Goal: Task Accomplishment & Management: Use online tool/utility

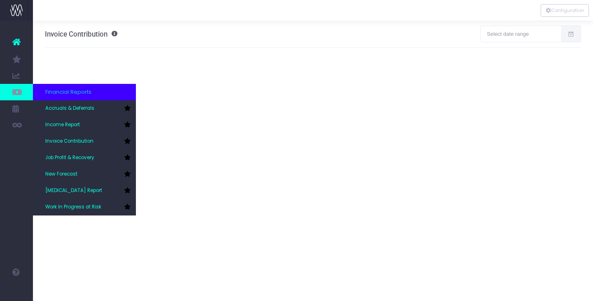
click at [21, 91] on icon at bounding box center [16, 92] width 8 height 9
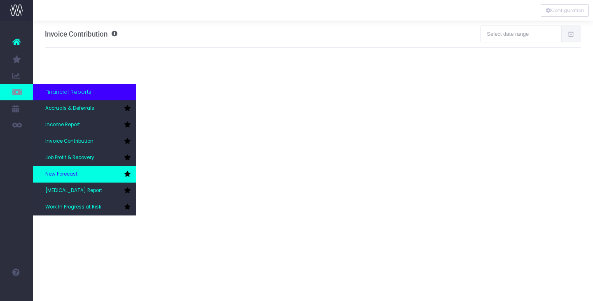
click at [72, 170] on link "New Forecast" at bounding box center [84, 174] width 103 height 16
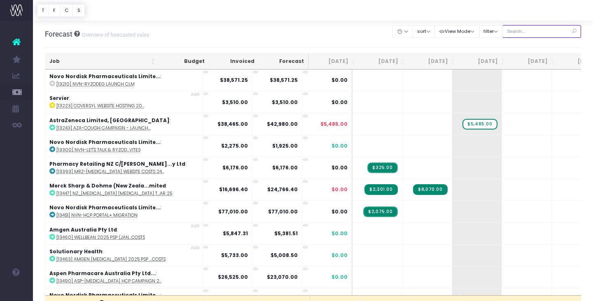
click at [547, 33] on input "text" at bounding box center [541, 31] width 79 height 13
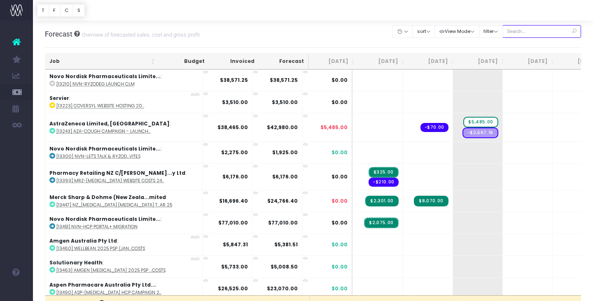
type input "Merck sharp & dohme (New zealand"
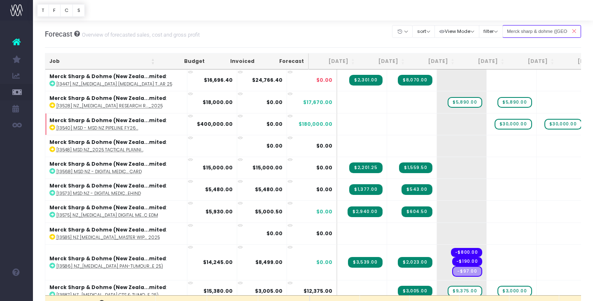
click at [545, 33] on input "Merck sharp & dohme ([GEOGRAPHIC_DATA]" at bounding box center [541, 31] width 79 height 13
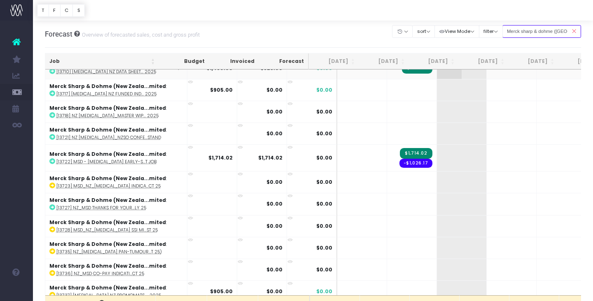
scroll to position [899, 0]
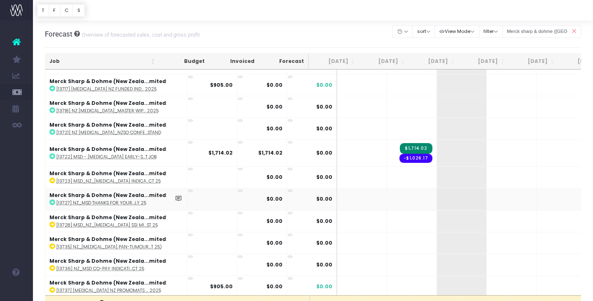
click at [53, 200] on icon at bounding box center [52, 203] width 6 height 6
click at [437, 197] on span "+" at bounding box center [449, 199] width 25 height 21
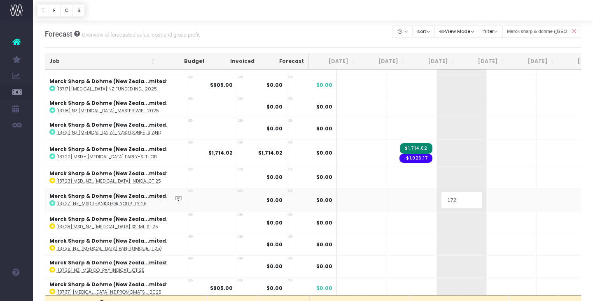
type input "1725"
click at [480, 218] on body "Oh my... this is bad. [PERSON_NAME] wasn't able to load this page. Please conta…" at bounding box center [296, 150] width 593 height 301
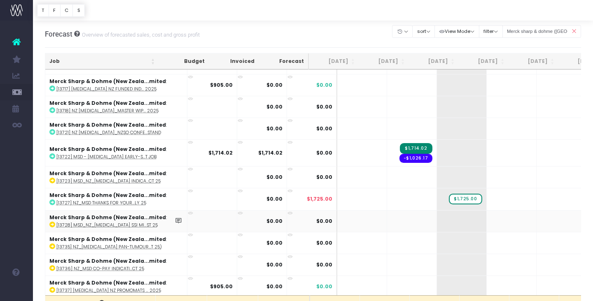
click at [188, 211] on icon at bounding box center [190, 213] width 5 height 5
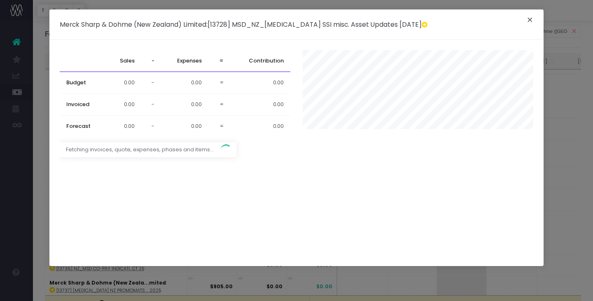
click at [529, 20] on button "×" at bounding box center [529, 20] width 17 height 13
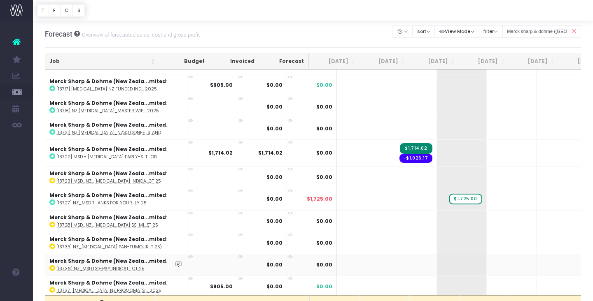
click at [188, 254] on icon at bounding box center [190, 256] width 5 height 5
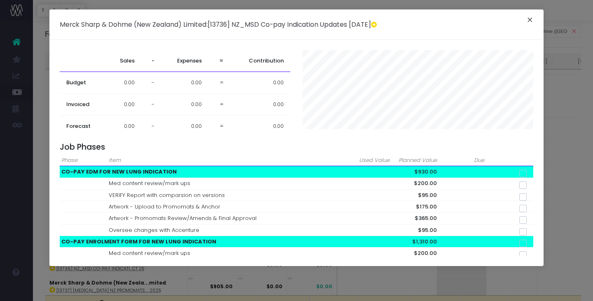
click at [529, 20] on button "×" at bounding box center [529, 20] width 17 height 13
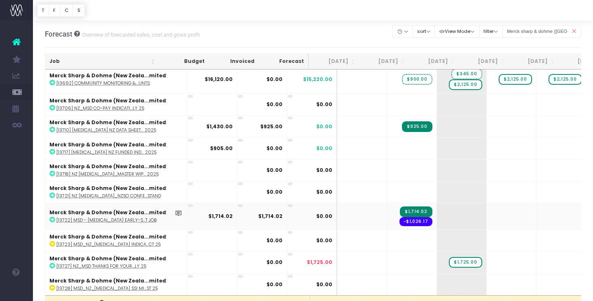
scroll to position [828, 0]
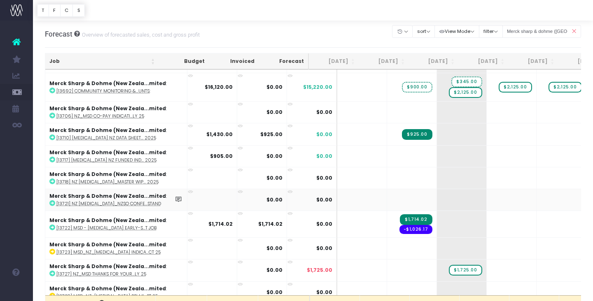
click at [53, 203] on icon at bounding box center [52, 203] width 6 height 6
click at [437, 196] on span "+" at bounding box center [449, 199] width 25 height 21
click at [188, 212] on icon at bounding box center [190, 213] width 5 height 5
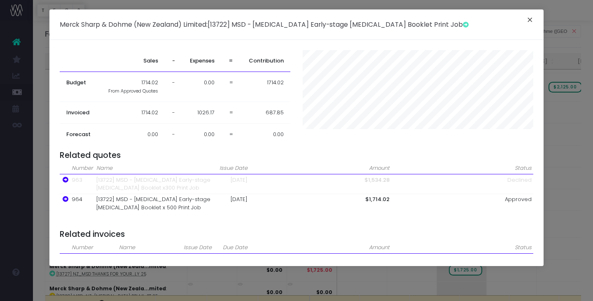
click at [528, 21] on button "×" at bounding box center [529, 20] width 17 height 13
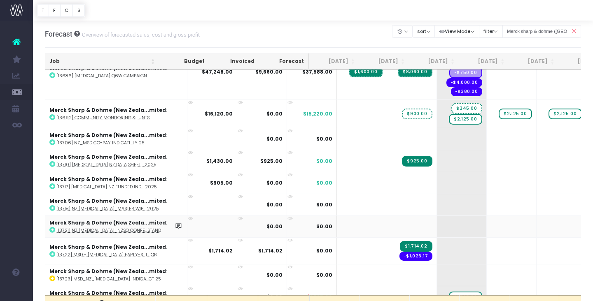
scroll to position [800, 0]
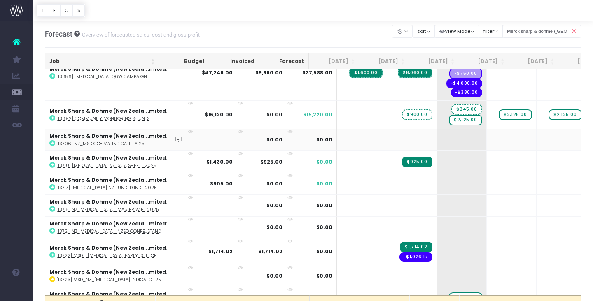
click at [188, 129] on icon at bounding box center [190, 131] width 5 height 5
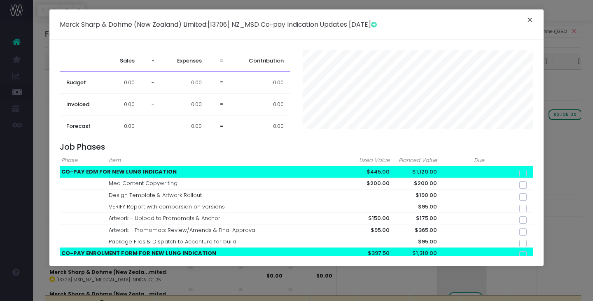
click at [527, 20] on button "×" at bounding box center [529, 20] width 17 height 13
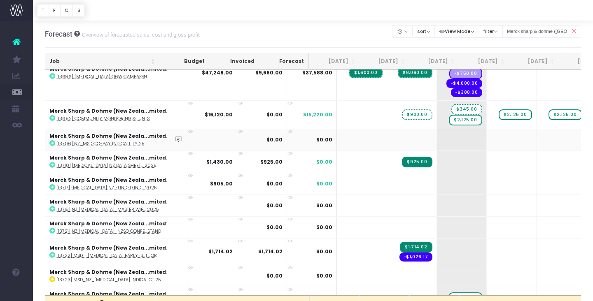
click at [52, 142] on icon at bounding box center [52, 143] width 6 height 6
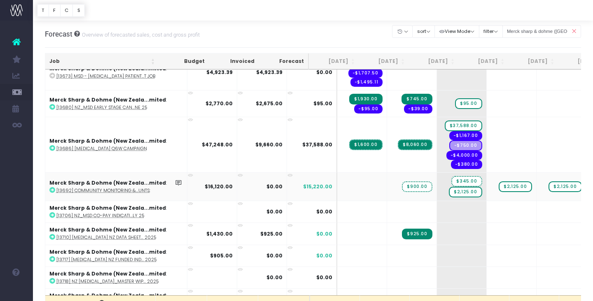
scroll to position [727, 0]
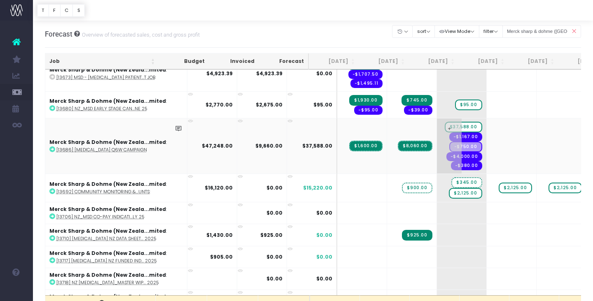
click at [445, 125] on span "$37,588.00" at bounding box center [463, 127] width 37 height 11
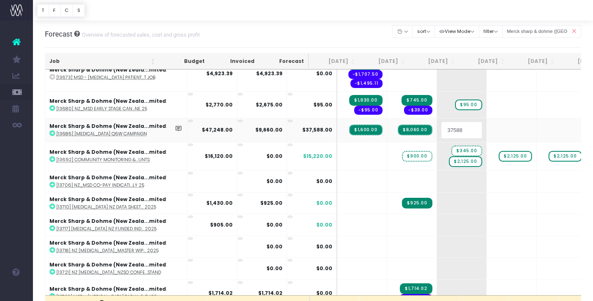
click at [441, 129] on input "37588" at bounding box center [461, 130] width 41 height 16
click at [441, 130] on input "37588" at bounding box center [461, 130] width 41 height 16
type input "27588"
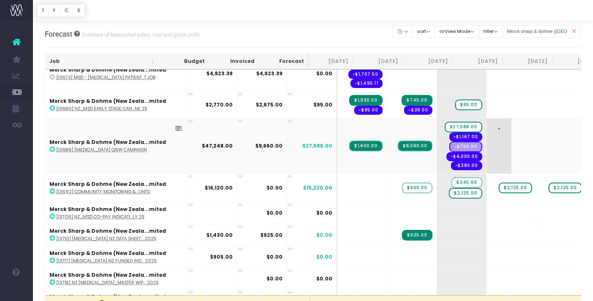
click at [487, 129] on span "+" at bounding box center [499, 146] width 25 height 55
click at [477, 231] on body "Oh my... this is bad. [PERSON_NAME] wasn't able to load this page. Please conta…" at bounding box center [296, 150] width 593 height 301
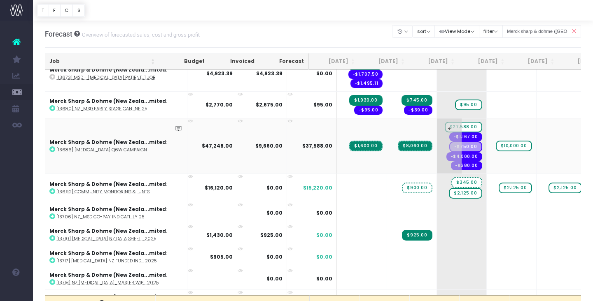
click at [445, 126] on span "$27,588.00" at bounding box center [463, 127] width 37 height 11
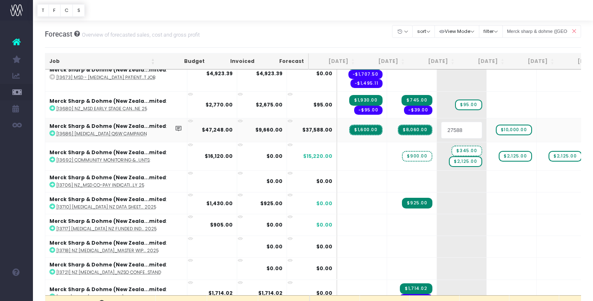
click at [441, 128] on input "27588" at bounding box center [461, 130] width 41 height 16
type input "17588"
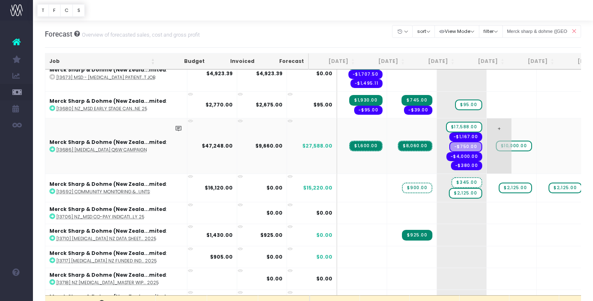
click at [487, 144] on span "+" at bounding box center [499, 146] width 25 height 55
type input "\"
click at [496, 145] on span "$10,000.00" at bounding box center [514, 146] width 36 height 11
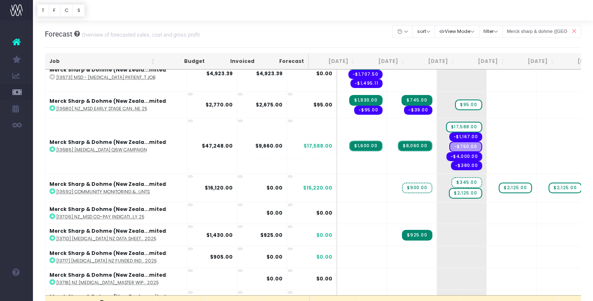
click at [0, 0] on span "+" at bounding box center [0, 0] width 0 height 0
click at [474, 217] on body "Oh my... this is bad. [PERSON_NAME] wasn't able to load this page. Please conta…" at bounding box center [296, 150] width 593 height 301
click at [53, 149] on icon at bounding box center [52, 150] width 6 height 6
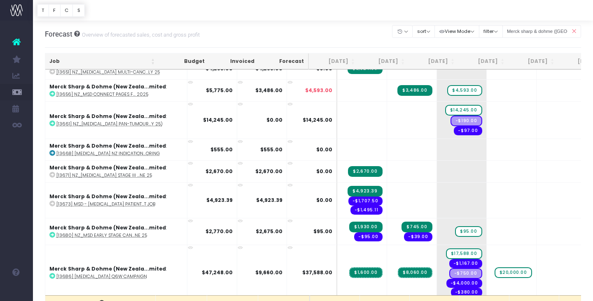
scroll to position [601, 0]
click at [53, 151] on icon at bounding box center [52, 153] width 6 height 6
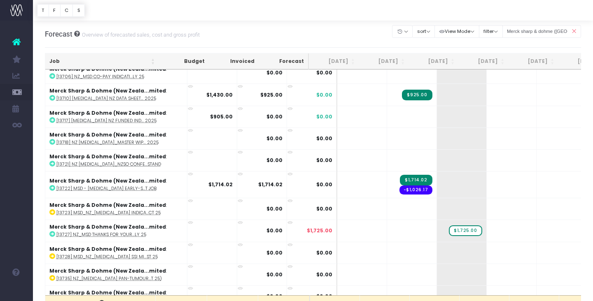
scroll to position [899, 0]
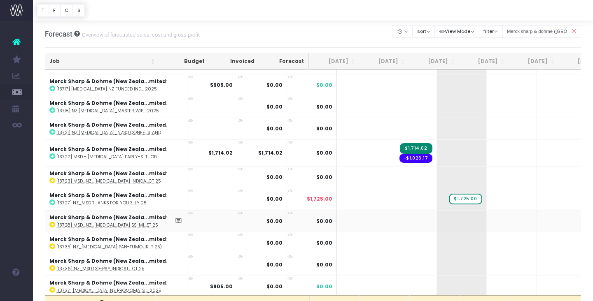
click at [51, 222] on icon at bounding box center [52, 225] width 6 height 6
click at [52, 245] on icon at bounding box center [52, 247] width 6 height 6
click at [52, 268] on icon at bounding box center [52, 269] width 6 height 6
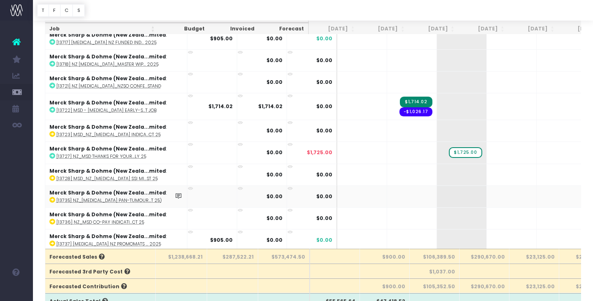
scroll to position [53, 0]
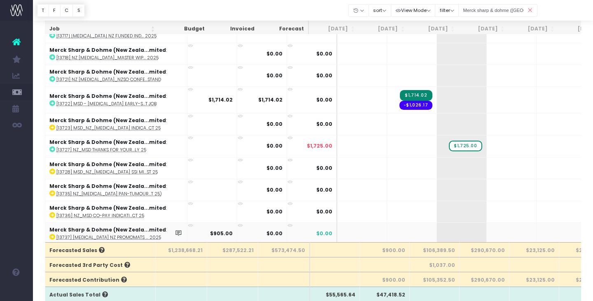
click at [51, 234] on icon at bounding box center [52, 237] width 6 height 6
click at [51, 125] on icon at bounding box center [52, 128] width 6 height 6
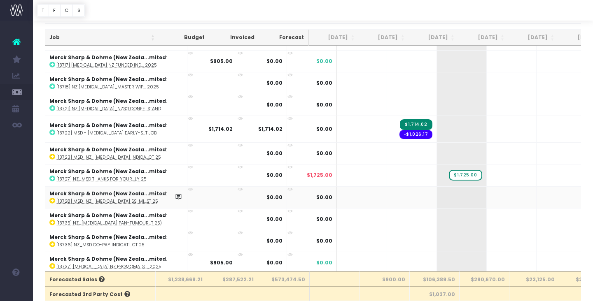
scroll to position [33, 0]
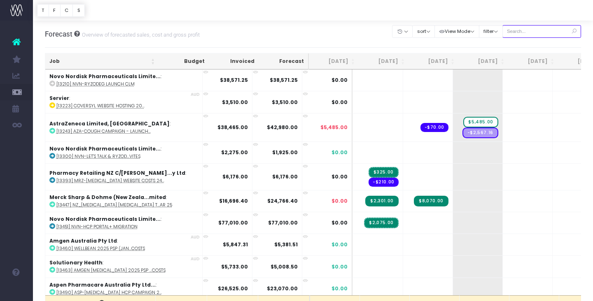
click at [520, 32] on input "text" at bounding box center [541, 31] width 79 height 13
type input "Merck sharp & dohme ([GEOGRAPHIC_DATA]"
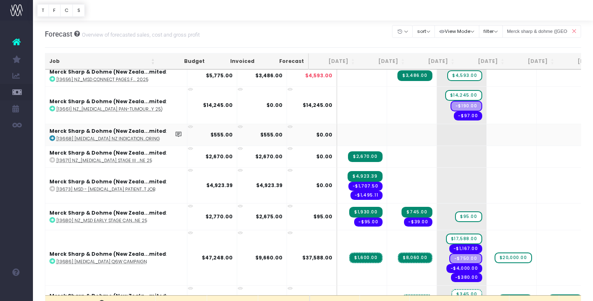
click at [188, 124] on icon at bounding box center [190, 126] width 5 height 5
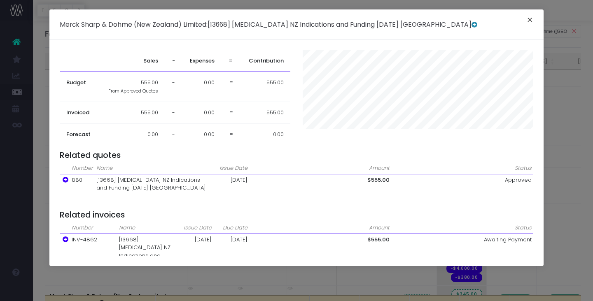
click at [526, 22] on button "×" at bounding box center [529, 20] width 17 height 13
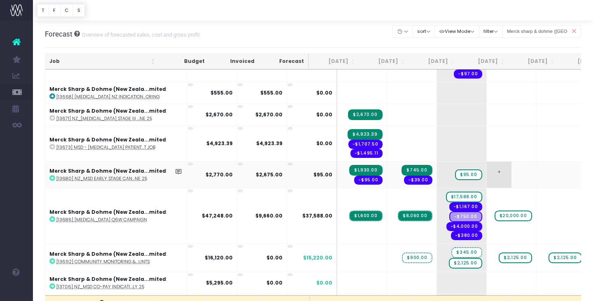
scroll to position [658, 0]
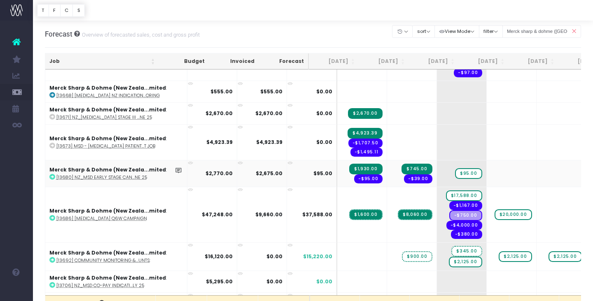
click at [188, 161] on icon at bounding box center [190, 163] width 5 height 5
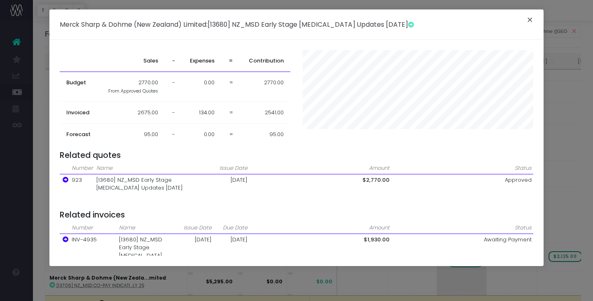
click at [529, 19] on button "×" at bounding box center [529, 20] width 17 height 13
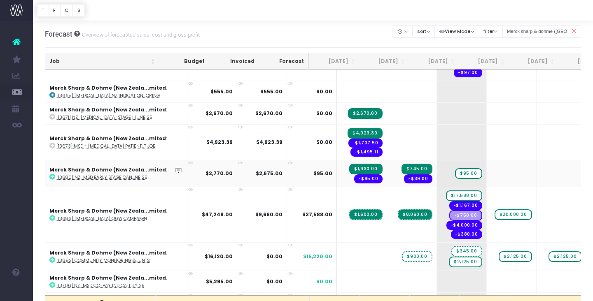
click at [53, 175] on icon at bounding box center [52, 177] width 6 height 6
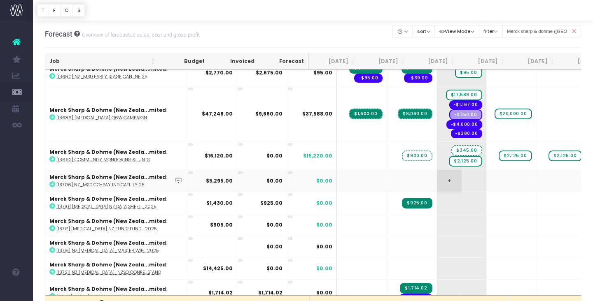
scroll to position [762, 0]
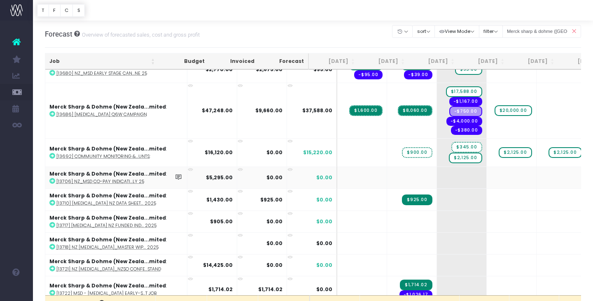
click at [188, 168] on icon at bounding box center [190, 169] width 5 height 5
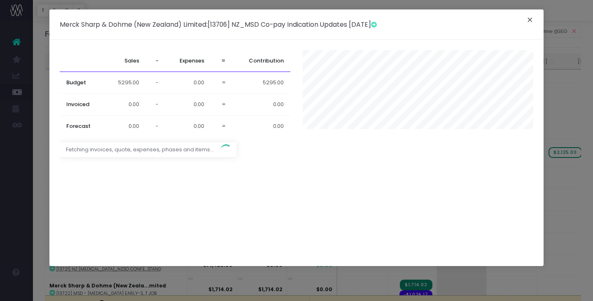
click at [531, 19] on button "×" at bounding box center [529, 20] width 17 height 13
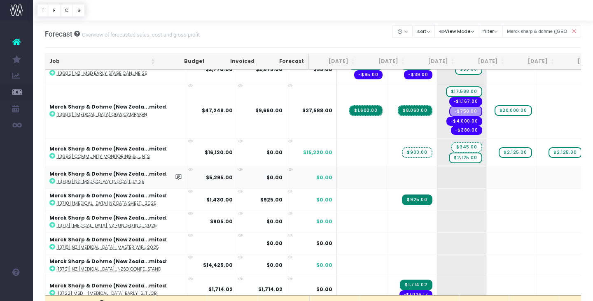
click at [52, 180] on icon at bounding box center [52, 181] width 6 height 6
click at [437, 182] on span "+" at bounding box center [449, 177] width 25 height 21
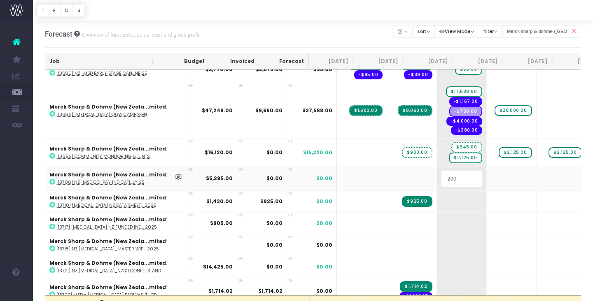
type input "2000"
click at [469, 192] on body "Oh my... this is bad. [PERSON_NAME] wasn't able to load this page. Please conta…" at bounding box center [296, 150] width 593 height 301
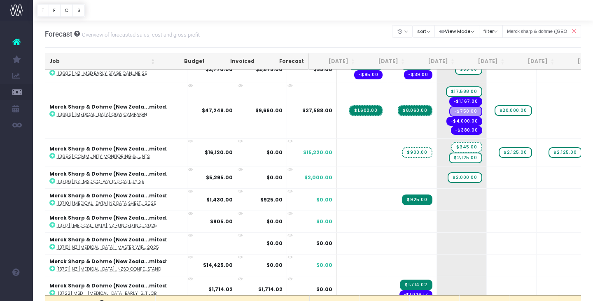
click at [0, 0] on span "+" at bounding box center [0, 0] width 0 height 0
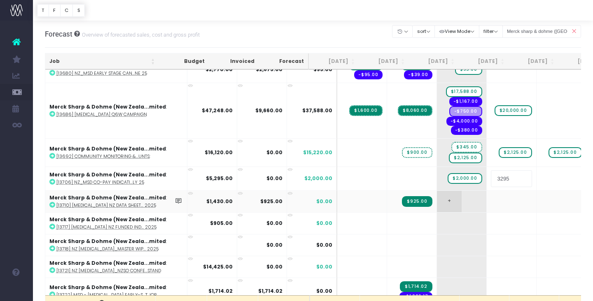
click at [432, 197] on body "Oh my... this is bad. [PERSON_NAME] wasn't able to load this page. Please conta…" at bounding box center [296, 150] width 593 height 301
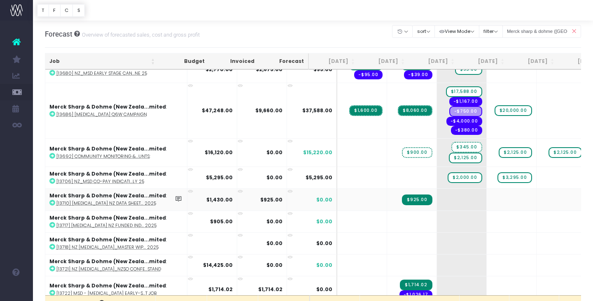
click at [188, 189] on icon at bounding box center [190, 191] width 5 height 5
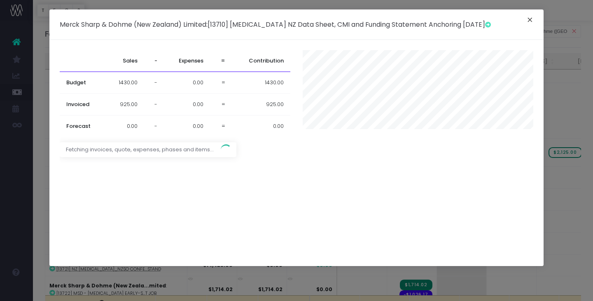
click at [528, 20] on button "×" at bounding box center [529, 20] width 17 height 13
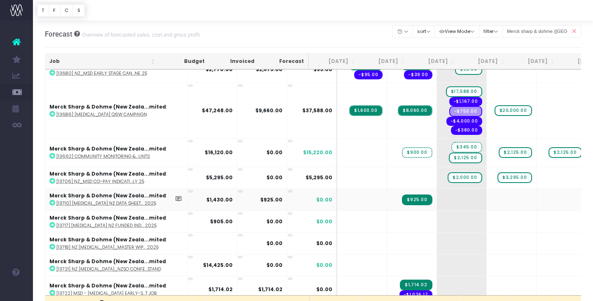
click at [52, 201] on icon at bounding box center [52, 203] width 6 height 6
click at [437, 198] on span "+" at bounding box center [449, 199] width 25 height 21
click at [432, 228] on body "Oh my... this is bad. [PERSON_NAME] wasn't able to load this page. Please conta…" at bounding box center [296, 150] width 593 height 301
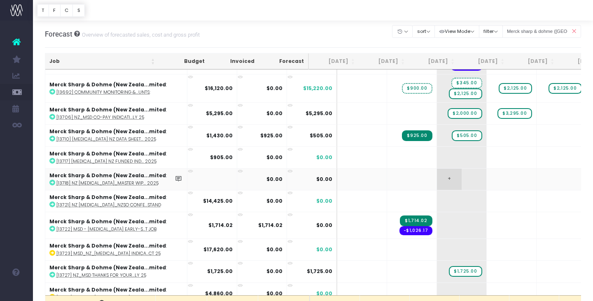
scroll to position [827, 0]
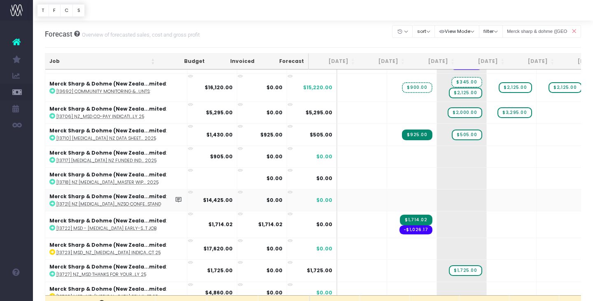
click at [50, 202] on icon at bounding box center [52, 204] width 6 height 6
click at [437, 199] on span "+" at bounding box center [449, 200] width 25 height 21
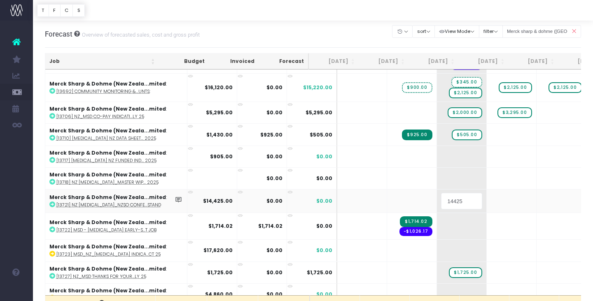
click at [441, 199] on input "14425" at bounding box center [461, 201] width 41 height 16
drag, startPoint x: 436, startPoint y: 201, endPoint x: 424, endPoint y: 201, distance: 12.8
click at [441, 201] on input "14425" at bounding box center [461, 201] width 41 height 16
type input "1425"
click at [486, 201] on body "Oh my... this is bad. [PERSON_NAME] wasn't able to load this page. Please conta…" at bounding box center [296, 150] width 593 height 301
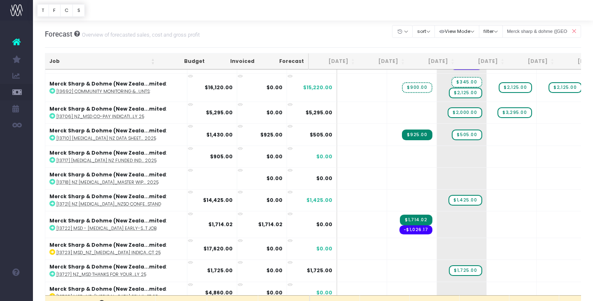
click at [0, 0] on span "+" at bounding box center [0, 0] width 0 height 0
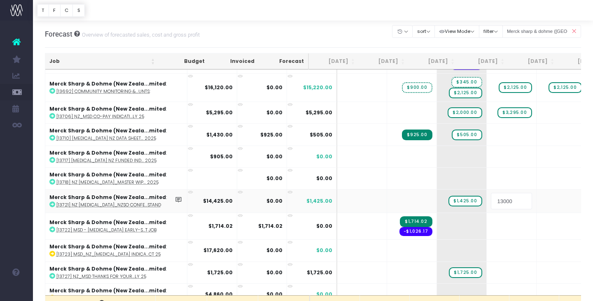
click at [491, 200] on input "13000" at bounding box center [511, 201] width 41 height 16
drag, startPoint x: 487, startPoint y: 200, endPoint x: 471, endPoint y: 200, distance: 16.5
click at [491, 200] on input "13000" at bounding box center [511, 201] width 41 height 16
type input "3000"
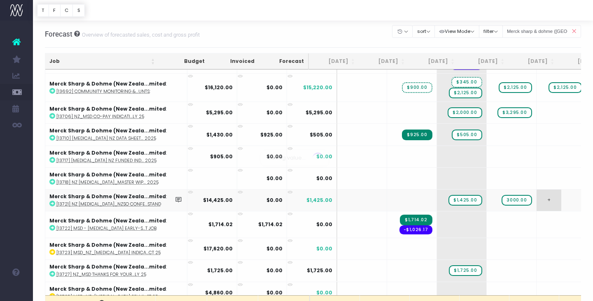
click at [522, 198] on body "Oh my... this is bad. [PERSON_NAME] wasn't able to load this page. Please conta…" at bounding box center [296, 150] width 593 height 301
click at [536, 198] on span "+" at bounding box center [548, 200] width 25 height 21
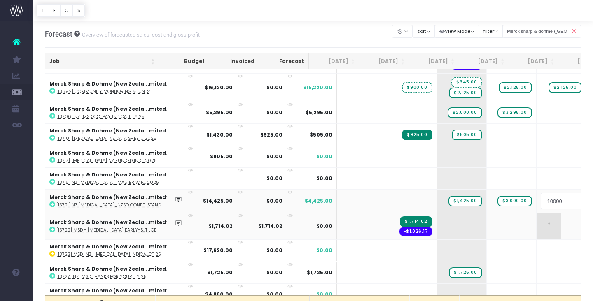
click at [519, 229] on body "Oh my... this is bad. [PERSON_NAME] wasn't able to load this page. Please conta…" at bounding box center [296, 150] width 593 height 301
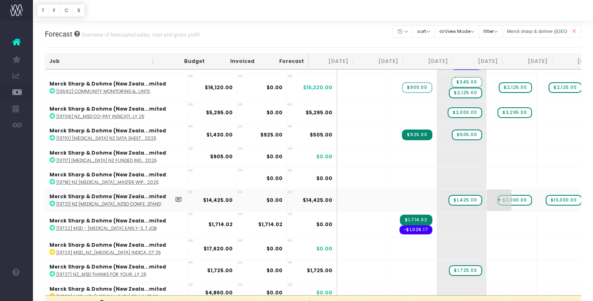
click at [487, 199] on span "+" at bounding box center [499, 200] width 25 height 21
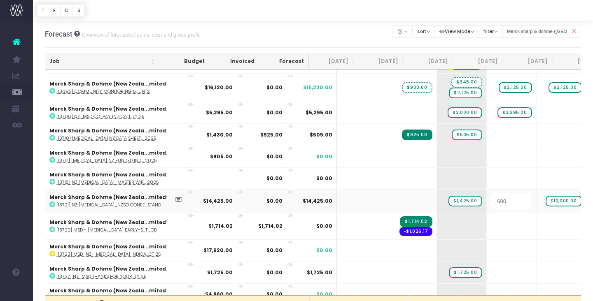
type input "6000"
click at [535, 203] on body "Oh my... this is bad. [PERSON_NAME] wasn't able to load this page. Please conta…" at bounding box center [296, 150] width 593 height 301
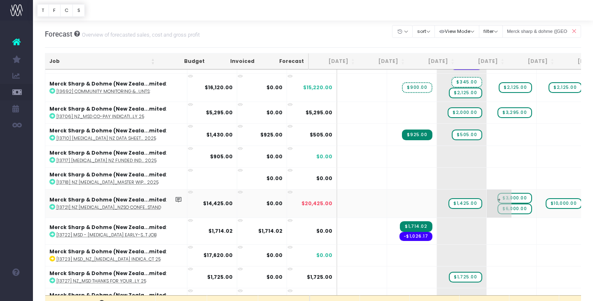
click at [497, 196] on span "$3,000.00" at bounding box center [514, 198] width 34 height 11
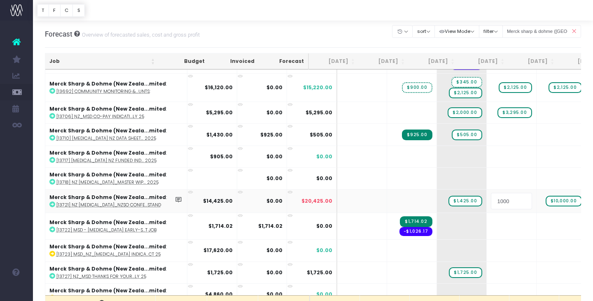
type input "10000"
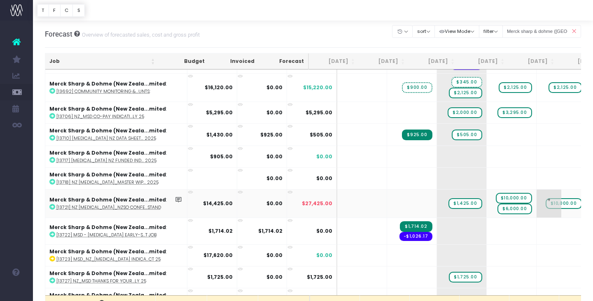
click at [536, 205] on span "+" at bounding box center [548, 204] width 25 height 28
click at [497, 208] on span "$6,000.00" at bounding box center [514, 209] width 34 height 11
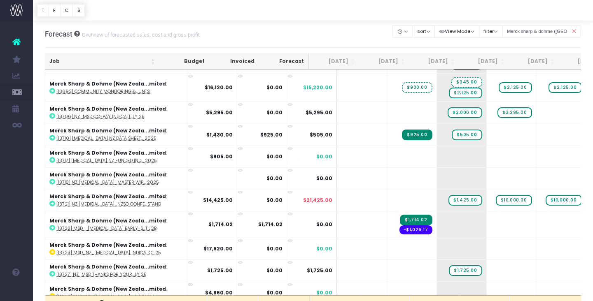
click at [545, 200] on span "$10,000.00" at bounding box center [563, 200] width 36 height 11
click at [0, 0] on span "+" at bounding box center [0, 0] width 0 height 0
click at [515, 237] on body "Oh my... this is bad. [PERSON_NAME] wasn't able to load this page. Please conta…" at bounding box center [296, 150] width 593 height 301
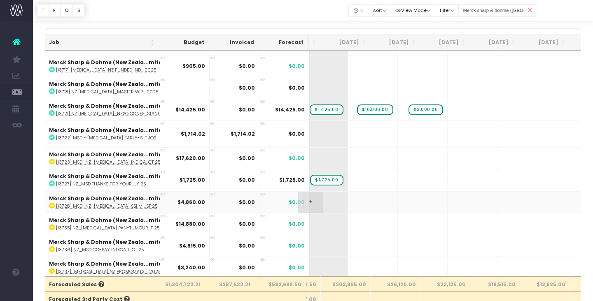
scroll to position [0, 0]
click at [397, 198] on span "+" at bounding box center [409, 202] width 25 height 21
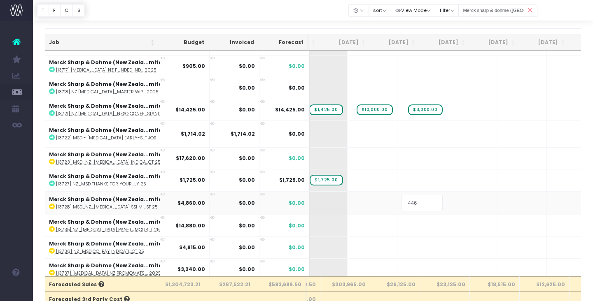
type input "4460"
click at [457, 229] on body "Oh my... this is bad. [PERSON_NAME] wasn't able to load this page. Please conta…" at bounding box center [296, 131] width 593 height 301
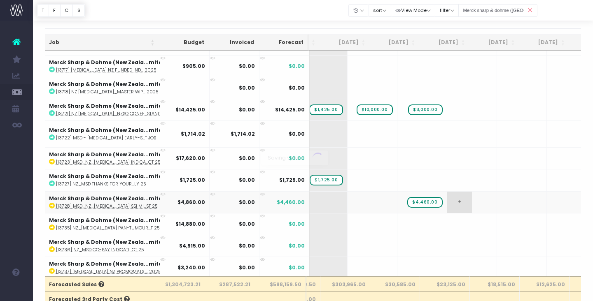
click at [447, 200] on span "+" at bounding box center [459, 202] width 25 height 21
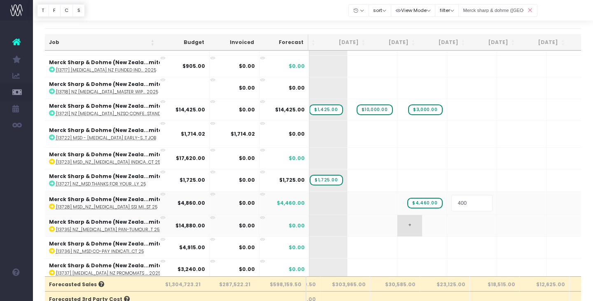
click at [402, 222] on body "Oh my... this is bad. [PERSON_NAME] wasn't able to load this page. Please conta…" at bounding box center [296, 131] width 593 height 301
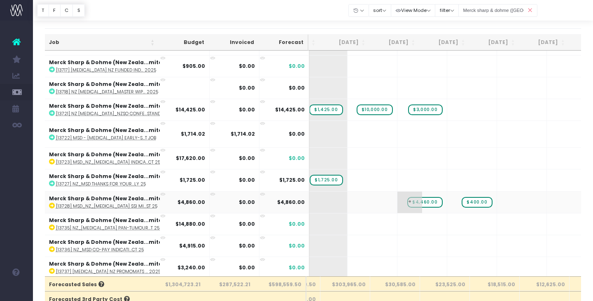
click at [407, 202] on span "$4,460.00" at bounding box center [424, 202] width 35 height 11
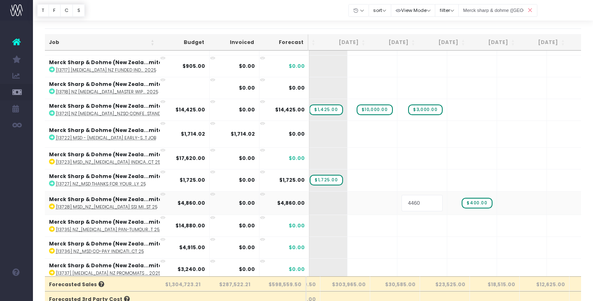
drag, startPoint x: 383, startPoint y: 201, endPoint x: 373, endPoint y: 201, distance: 9.9
click at [401, 201] on input "4460" at bounding box center [421, 203] width 41 height 16
type input "2460"
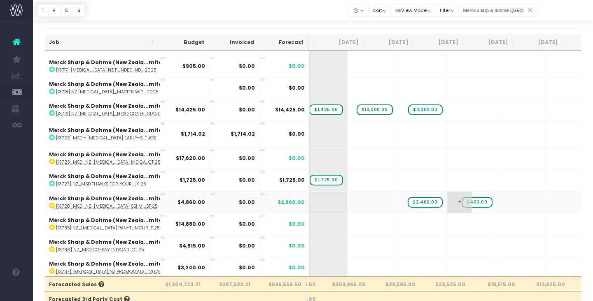
click at [461, 200] on span "$400.00" at bounding box center [476, 202] width 30 height 11
click at [447, 202] on td "+" at bounding box center [472, 202] width 50 height 22
click at [447, 203] on span "+" at bounding box center [459, 202] width 25 height 21
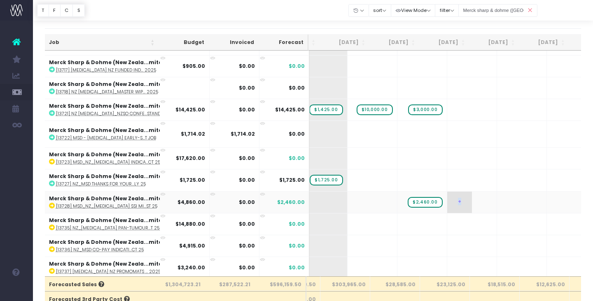
click at [447, 203] on span "+" at bounding box center [459, 202] width 25 height 21
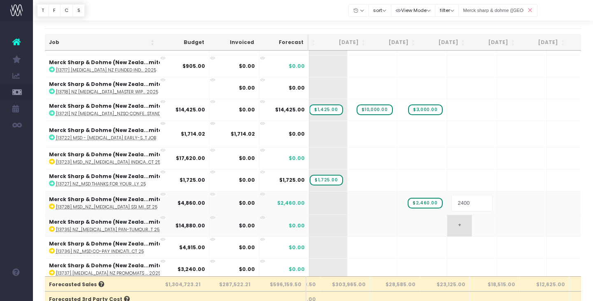
click at [437, 222] on body "Oh my... this is bad. [PERSON_NAME] wasn't able to load this page. Please conta…" at bounding box center [296, 131] width 593 height 301
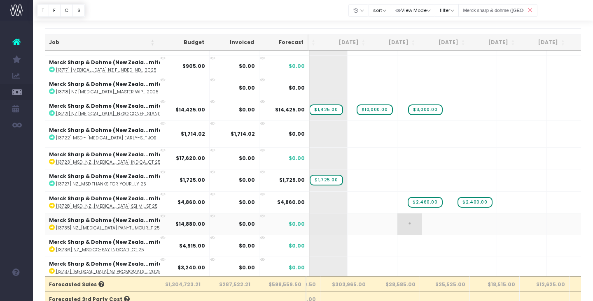
click at [397, 220] on span "+" at bounding box center [409, 224] width 25 height 21
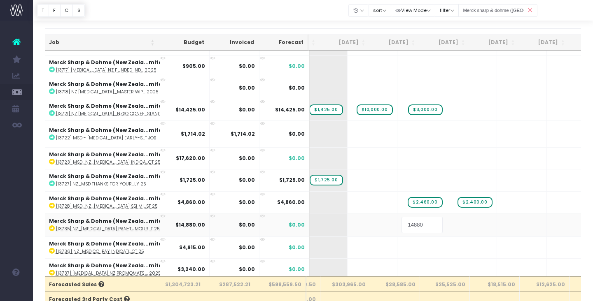
click at [401, 226] on input "14880" at bounding box center [421, 225] width 41 height 16
drag, startPoint x: 398, startPoint y: 225, endPoint x: 388, endPoint y: 224, distance: 10.3
click at [401, 225] on input "14880" at bounding box center [421, 225] width 41 height 16
click at [401, 224] on input "14880" at bounding box center [421, 225] width 41 height 16
type input "10880"
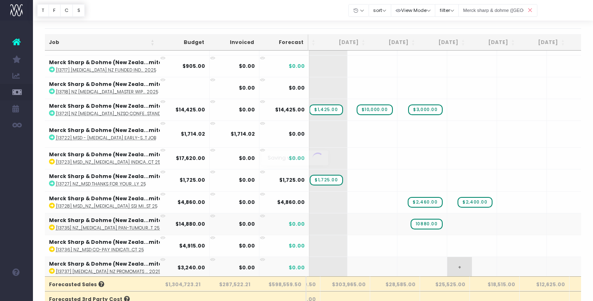
click at [454, 257] on body "Oh my... this is bad. [PERSON_NAME] wasn't able to load this page. Please conta…" at bounding box center [296, 131] width 593 height 301
click at [0, 0] on span "+" at bounding box center [0, 0] width 0 height 0
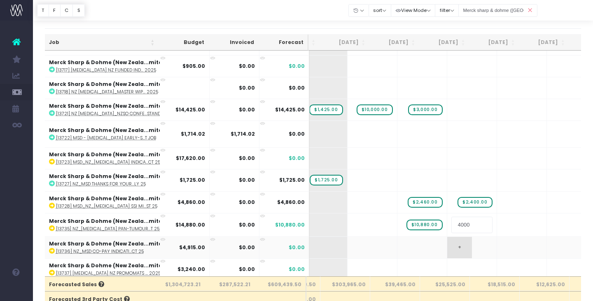
click at [431, 247] on body "Oh my... this is bad. [PERSON_NAME] wasn't able to load this page. Please conta…" at bounding box center [296, 131] width 593 height 301
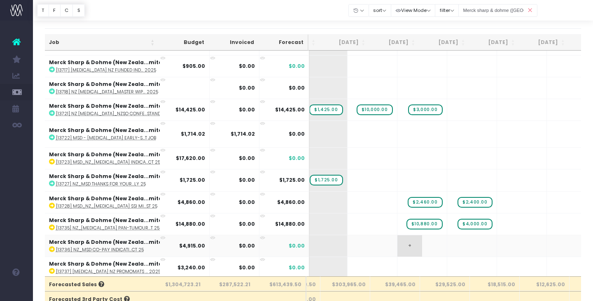
click at [397, 242] on span "+" at bounding box center [409, 245] width 25 height 21
click at [401, 247] on input "4915" at bounding box center [421, 247] width 41 height 16
type input "2915"
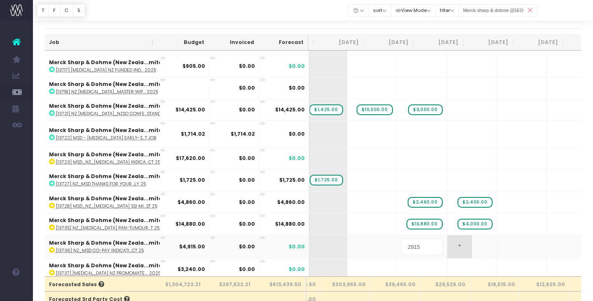
click at [451, 252] on body "Oh my... this is bad. [PERSON_NAME] wasn't able to load this page. Please conta…" at bounding box center [296, 131] width 593 height 301
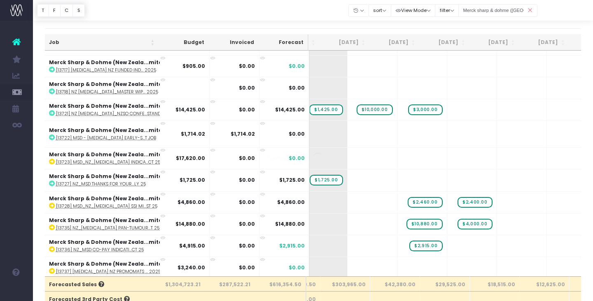
click at [440, 245] on div at bounding box center [296, 150] width 593 height 301
click at [0, 0] on span "+" at bounding box center [0, 0] width 0 height 0
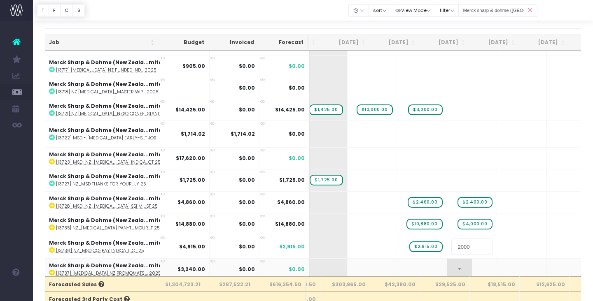
click at [435, 261] on body "Oh my... this is bad. [PERSON_NAME] wasn't able to load this page. Please conta…" at bounding box center [296, 131] width 593 height 301
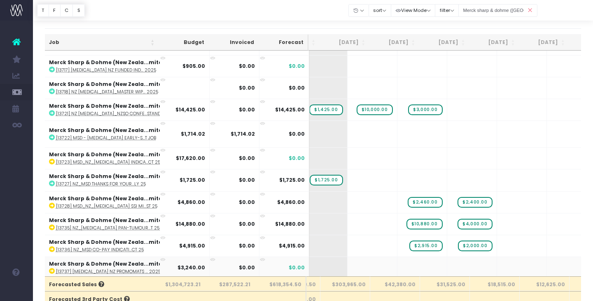
click at [162, 257] on icon at bounding box center [162, 259] width 5 height 5
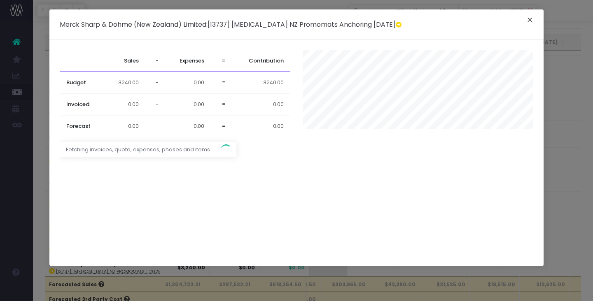
click at [528, 20] on button "×" at bounding box center [529, 20] width 17 height 13
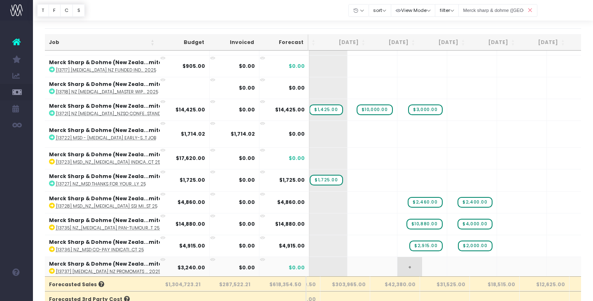
click at [415, 261] on td "+" at bounding box center [422, 268] width 50 height 22
click at [397, 264] on span "+" at bounding box center [409, 267] width 25 height 21
click at [454, 268] on body "Oh my... this is bad. [PERSON_NAME] wasn't able to load this page. Please conta…" at bounding box center [296, 131] width 593 height 301
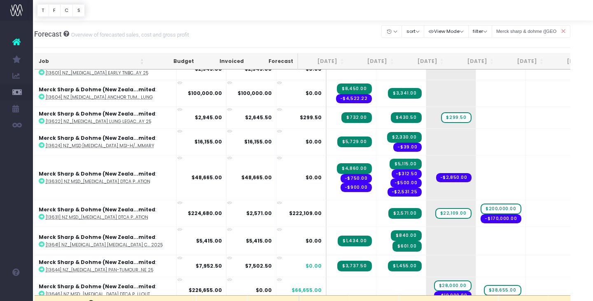
scroll to position [308, 0]
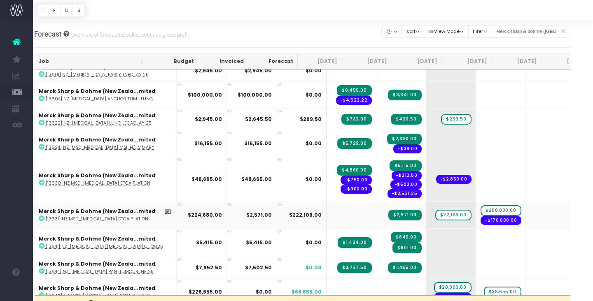
click at [177, 202] on icon at bounding box center [179, 204] width 5 height 5
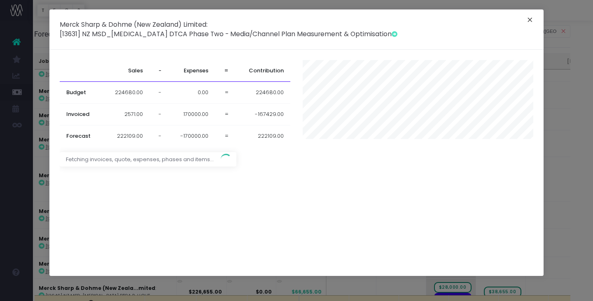
click at [531, 19] on button "×" at bounding box center [529, 20] width 17 height 13
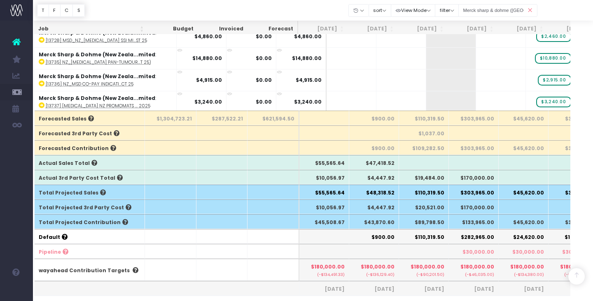
scroll to position [0, 11]
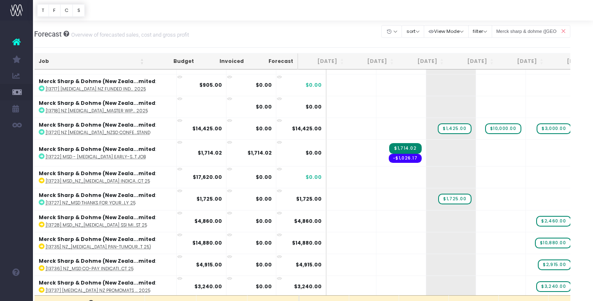
click at [564, 31] on icon at bounding box center [563, 31] width 14 height 17
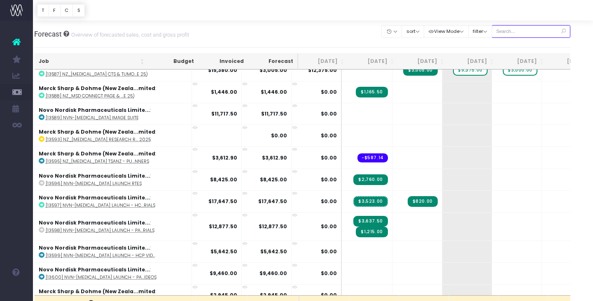
click at [529, 29] on input "text" at bounding box center [530, 31] width 79 height 13
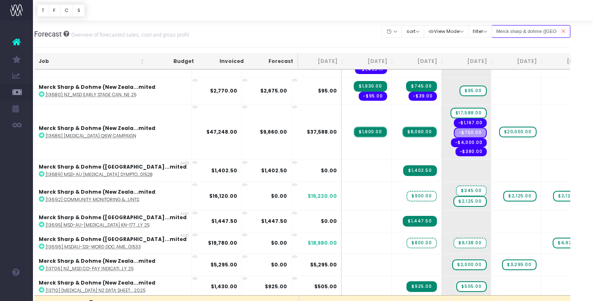
click at [531, 34] on input "Merck sharp & dohme ([GEOGRAPHIC_DATA]" at bounding box center [530, 31] width 79 height 13
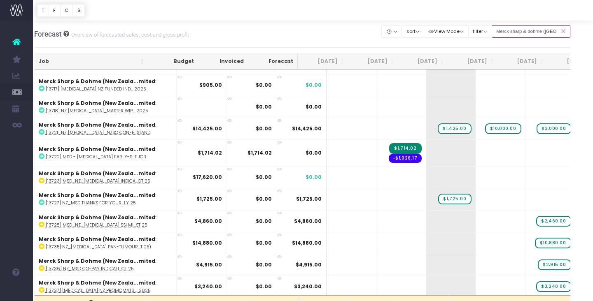
click at [553, 30] on input "Merck sharp & dohme ([GEOGRAPHIC_DATA]" at bounding box center [530, 31] width 79 height 13
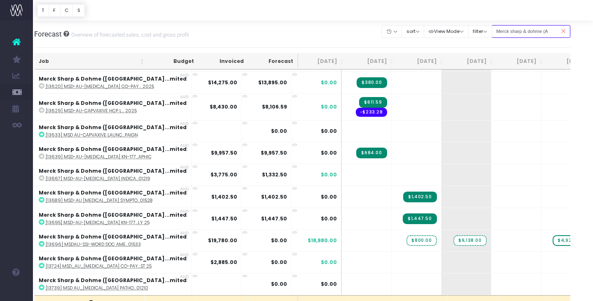
scroll to position [41, 0]
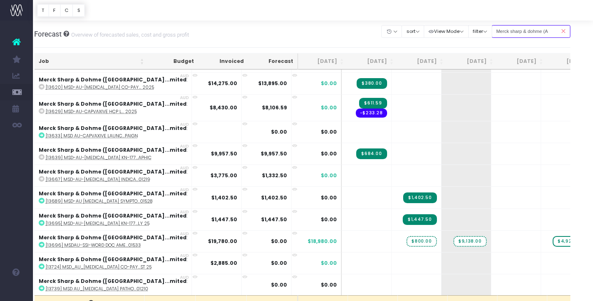
type input "Merck sharp & dohme ([GEOGRAPHIC_DATA]"
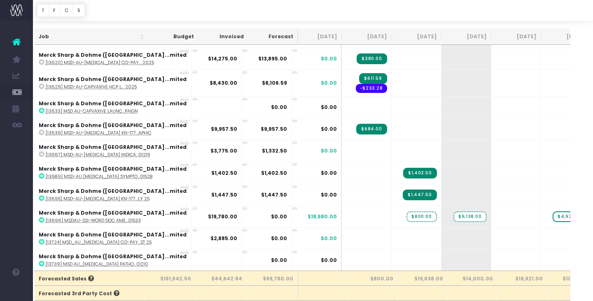
scroll to position [25, 11]
click at [40, 263] on icon at bounding box center [42, 264] width 6 height 6
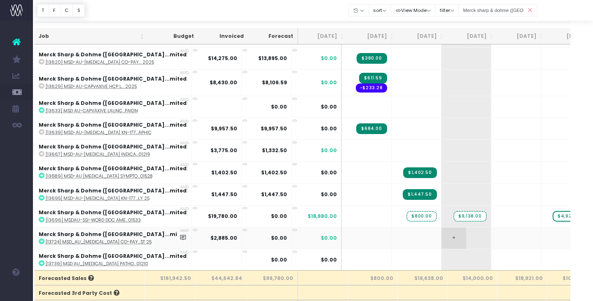
click at [441, 235] on span "+" at bounding box center [453, 238] width 25 height 21
click at [464, 247] on body "Oh my... this is bad. [PERSON_NAME] wasn't able to load this page. Please conta…" at bounding box center [285, 125] width 593 height 301
click at [41, 264] on icon at bounding box center [42, 264] width 6 height 6
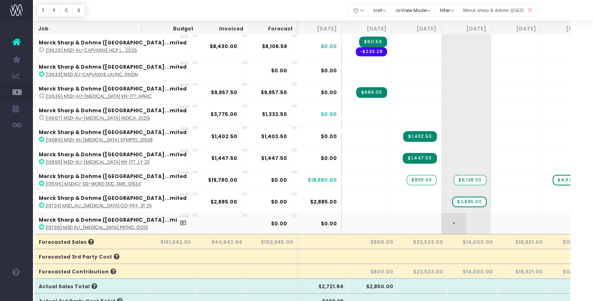
scroll to position [62, 11]
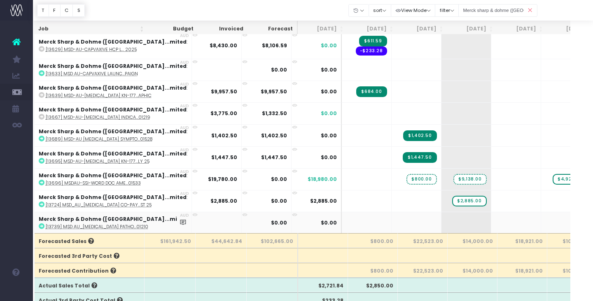
click at [42, 228] on icon at bounding box center [42, 227] width 6 height 6
click at [441, 220] on span "+" at bounding box center [453, 222] width 25 height 21
type input "2348"
click at [461, 226] on body "Oh my... this is bad. [PERSON_NAME] wasn't able to load this page. Please conta…" at bounding box center [285, 88] width 593 height 301
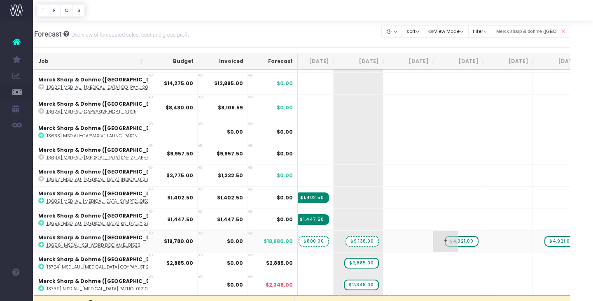
scroll to position [41, 131]
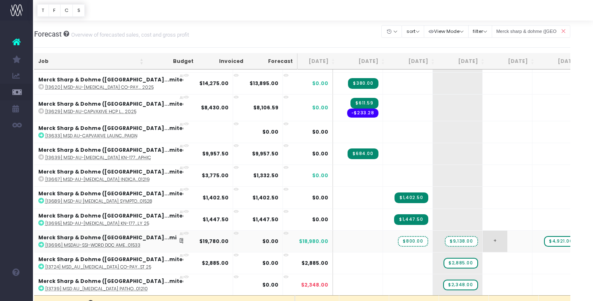
click at [482, 239] on span "+" at bounding box center [494, 241] width 25 height 21
click at [454, 264] on body "Oh my... this is bad. [PERSON_NAME] wasn't able to load this page. Please conta…" at bounding box center [285, 150] width 593 height 301
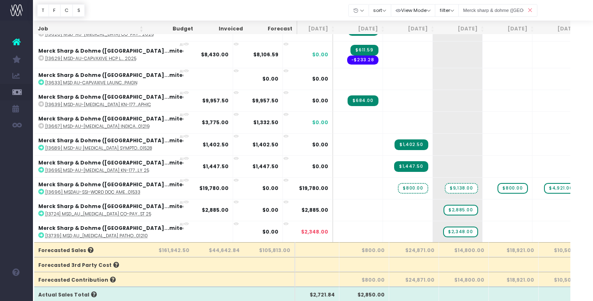
click at [531, 9] on icon at bounding box center [530, 10] width 14 height 17
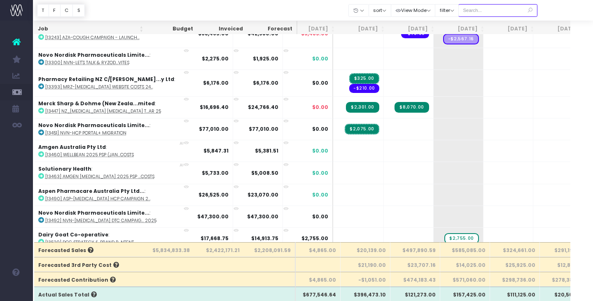
click at [510, 10] on input "text" at bounding box center [497, 10] width 79 height 13
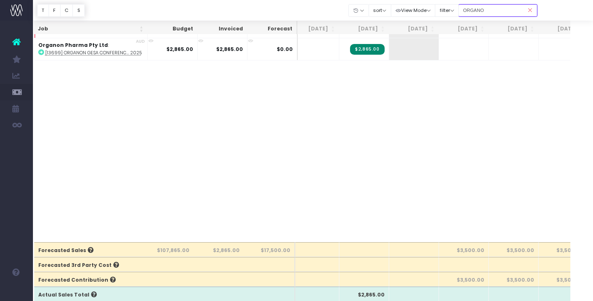
type input "organon"
click at [531, 9] on icon at bounding box center [530, 10] width 14 height 17
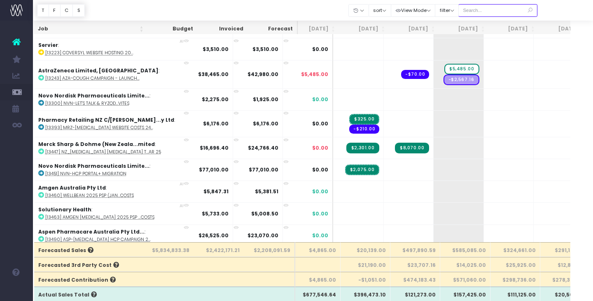
click at [508, 11] on input "text" at bounding box center [497, 10] width 79 height 13
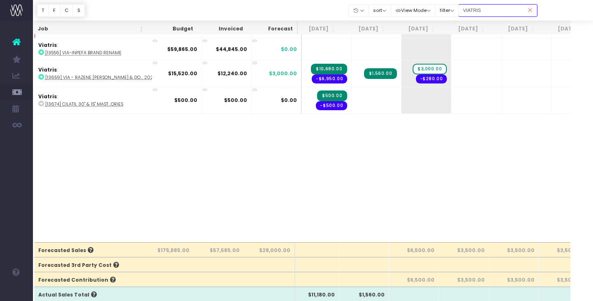
type input "viatris"
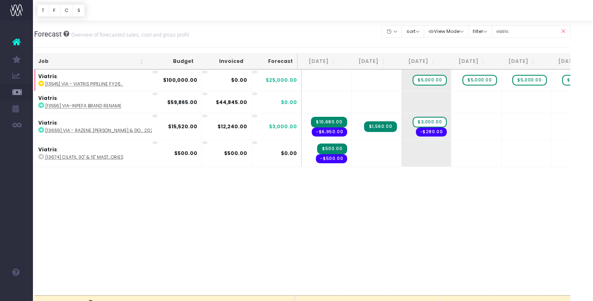
click at [564, 30] on icon at bounding box center [563, 31] width 14 height 17
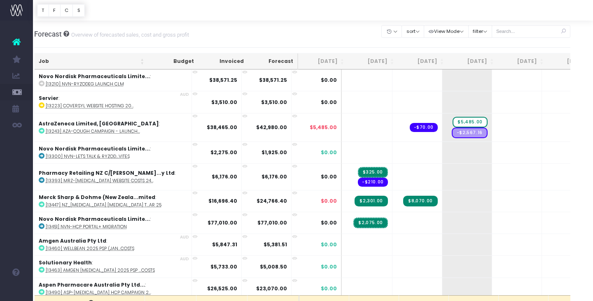
scroll to position [0, 9]
